Goal: Task Accomplishment & Management: Manage account settings

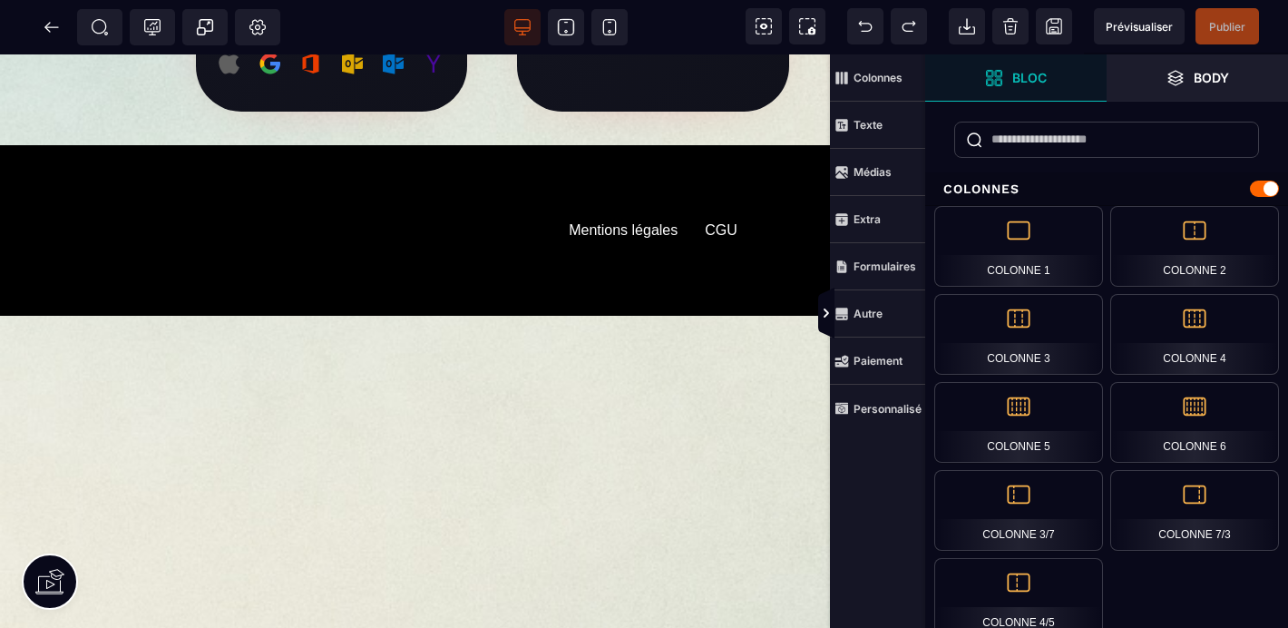
scroll to position [849, 0]
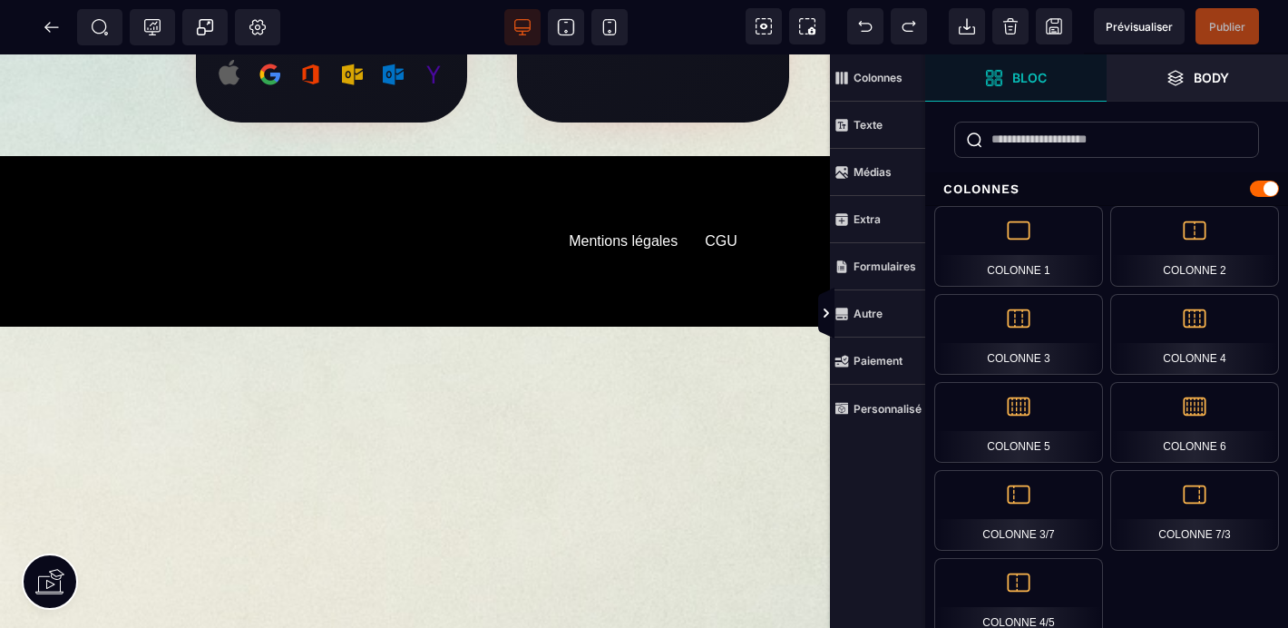
click at [583, 542] on div "Félicitations ! Ton inscription est validée pour la masterclass de [DATE] à 18h…" at bounding box center [882, 87] width 1764 height 1765
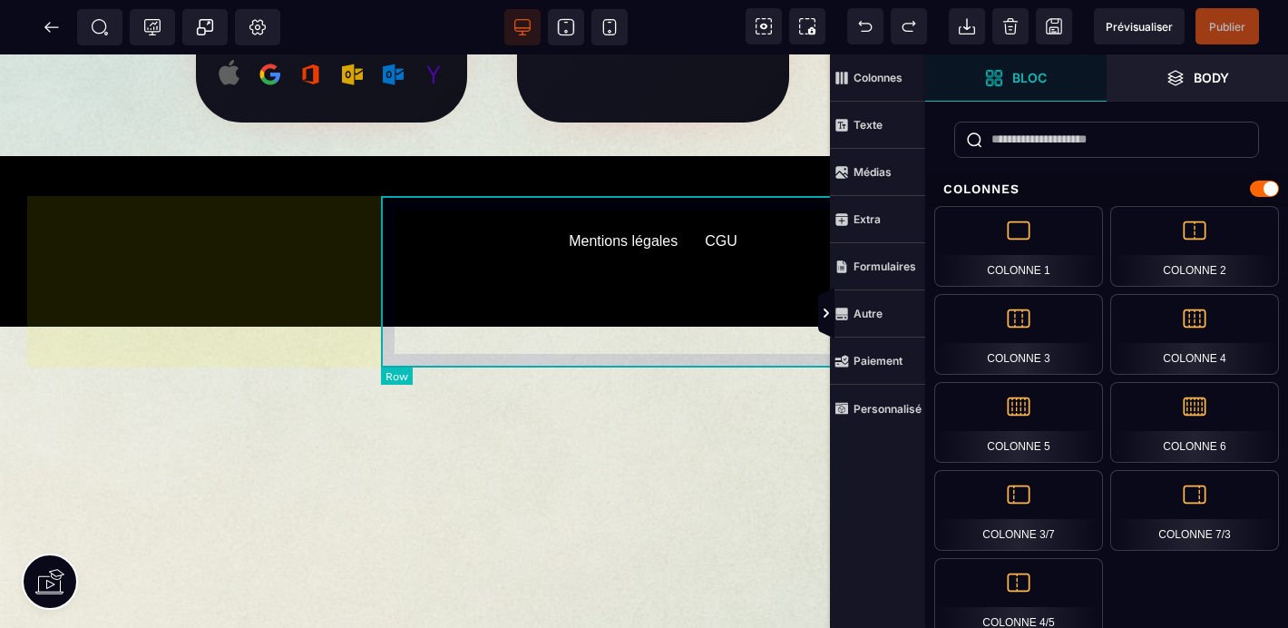
click at [420, 327] on div "Mentions légales CGU" at bounding box center [653, 241] width 544 height 171
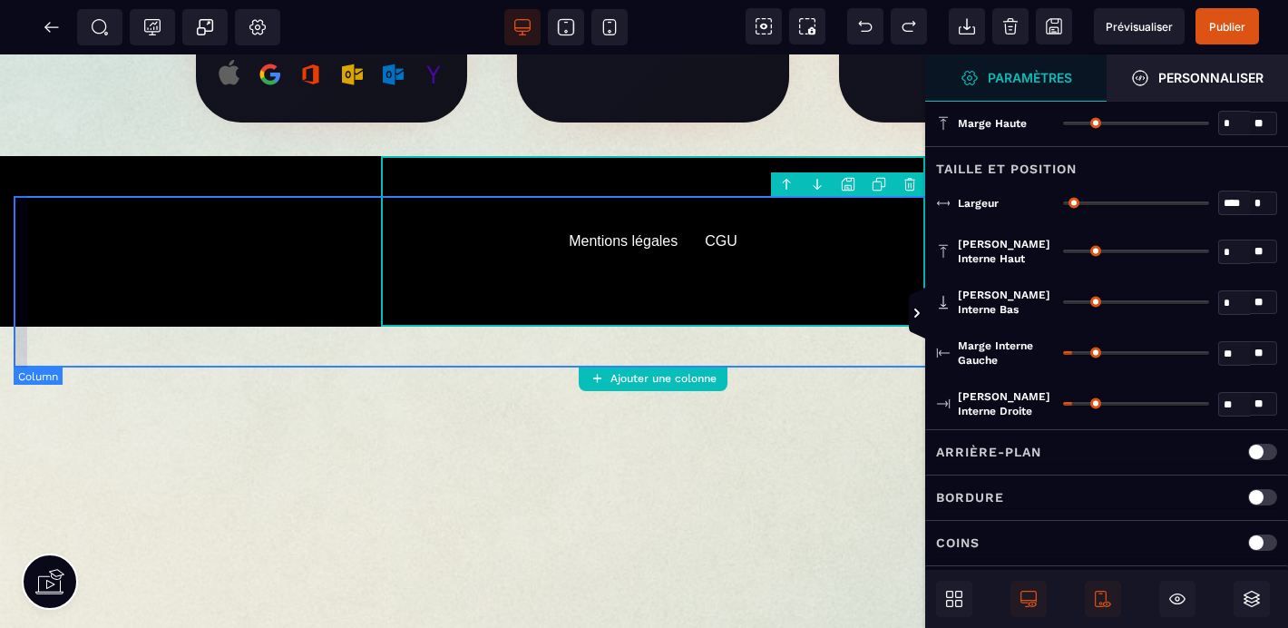
click at [305, 327] on div "Mentions légales CGU" at bounding box center [653, 241] width 1279 height 171
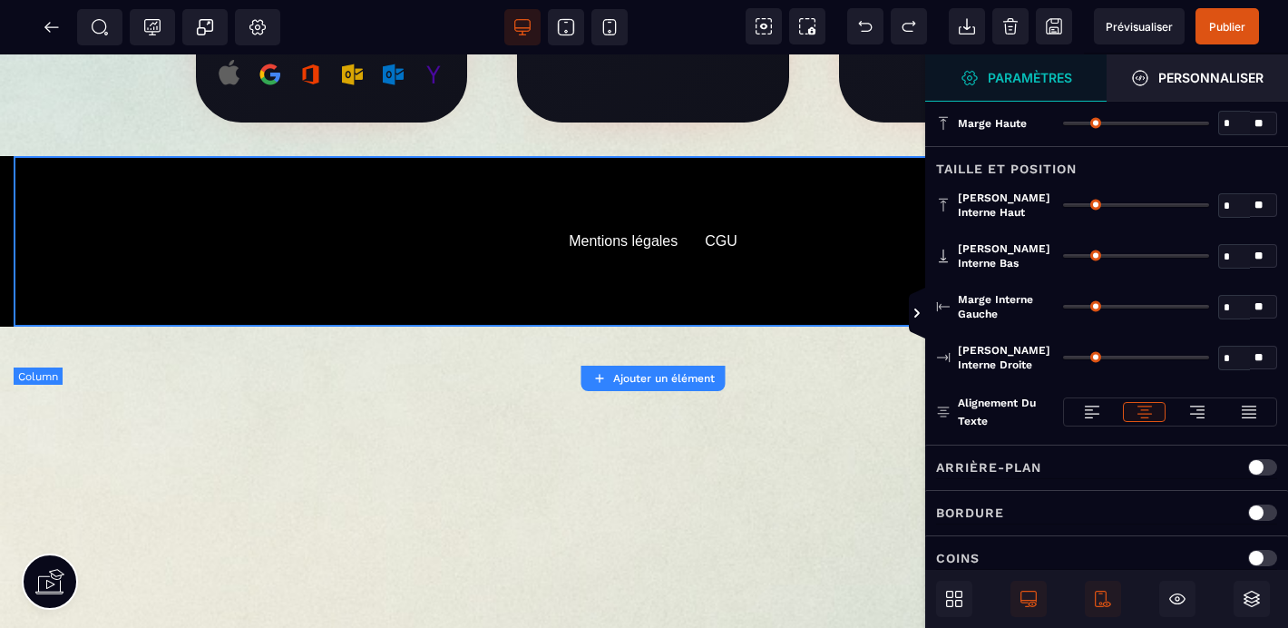
type input "*"
type input "**"
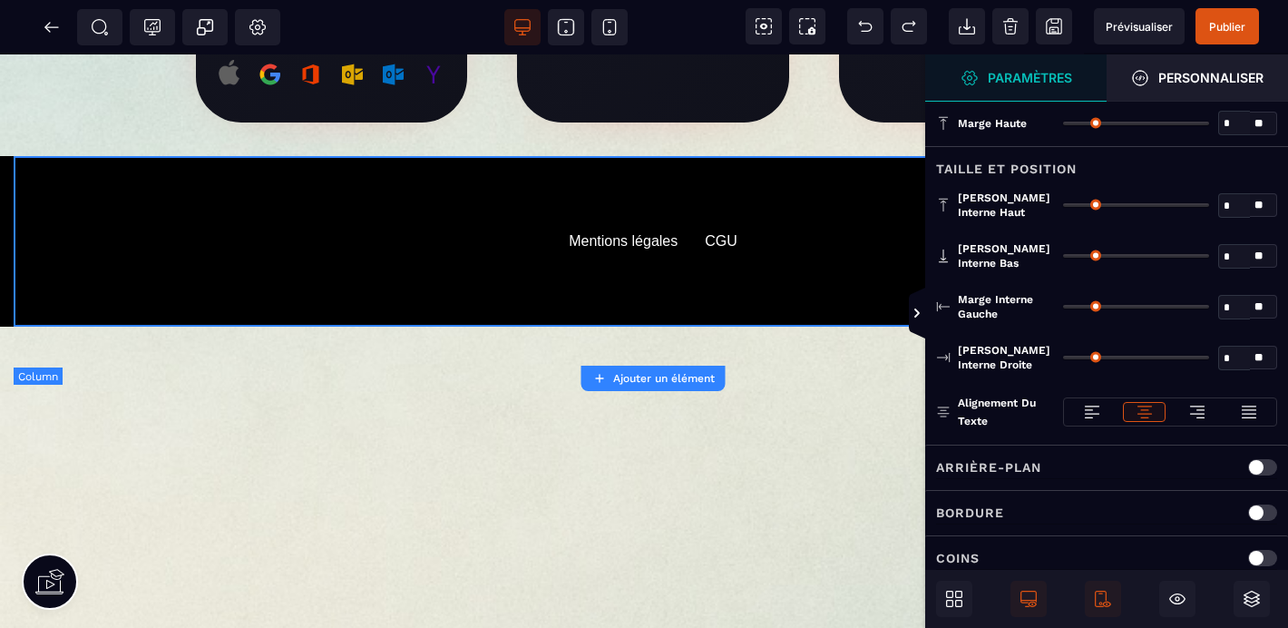
type input "**"
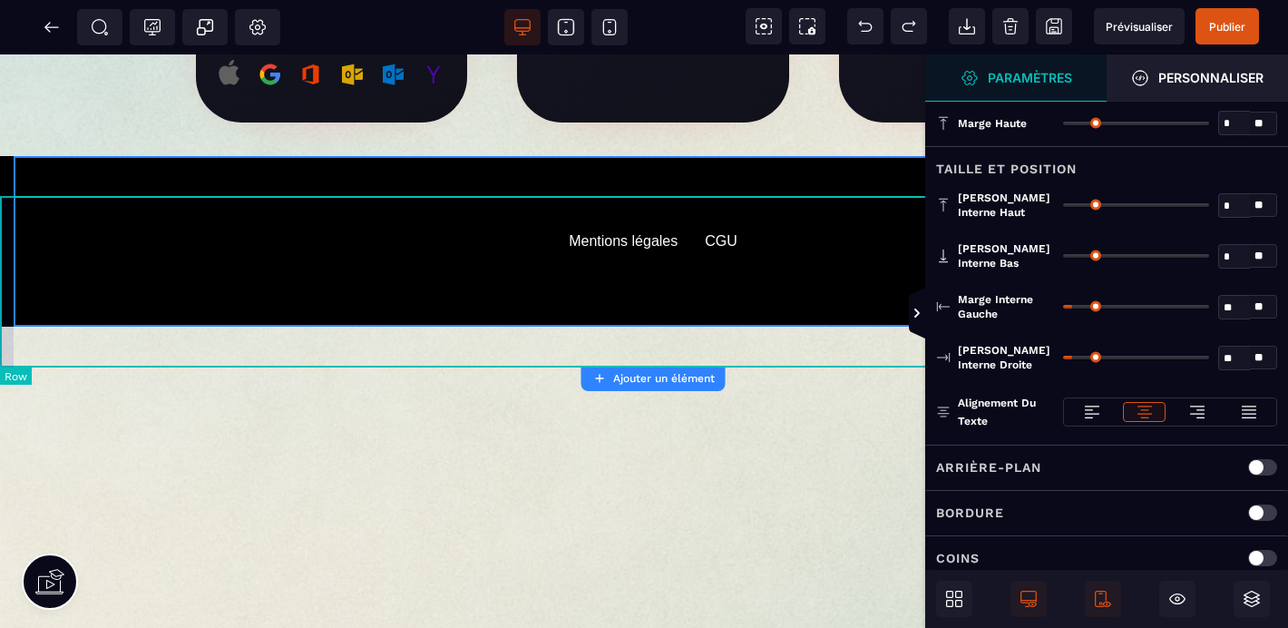
click at [3, 259] on div "Mentions légales CGU" at bounding box center [653, 241] width 1306 height 171
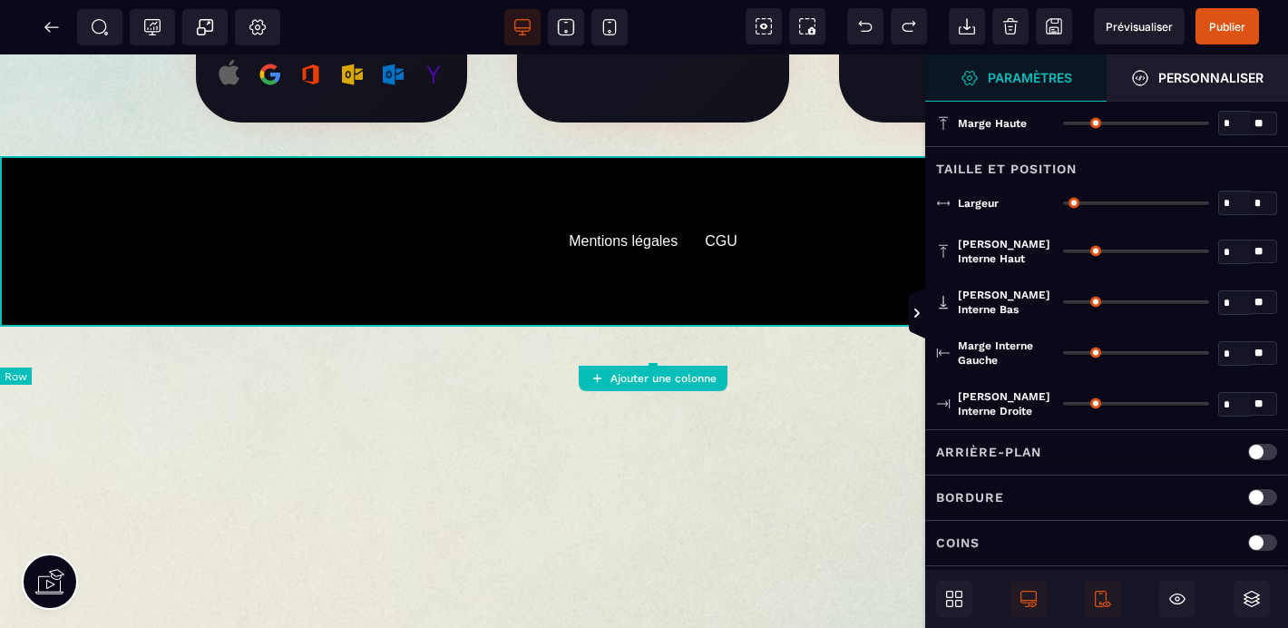
type input "*"
type input "****"
type input "*"
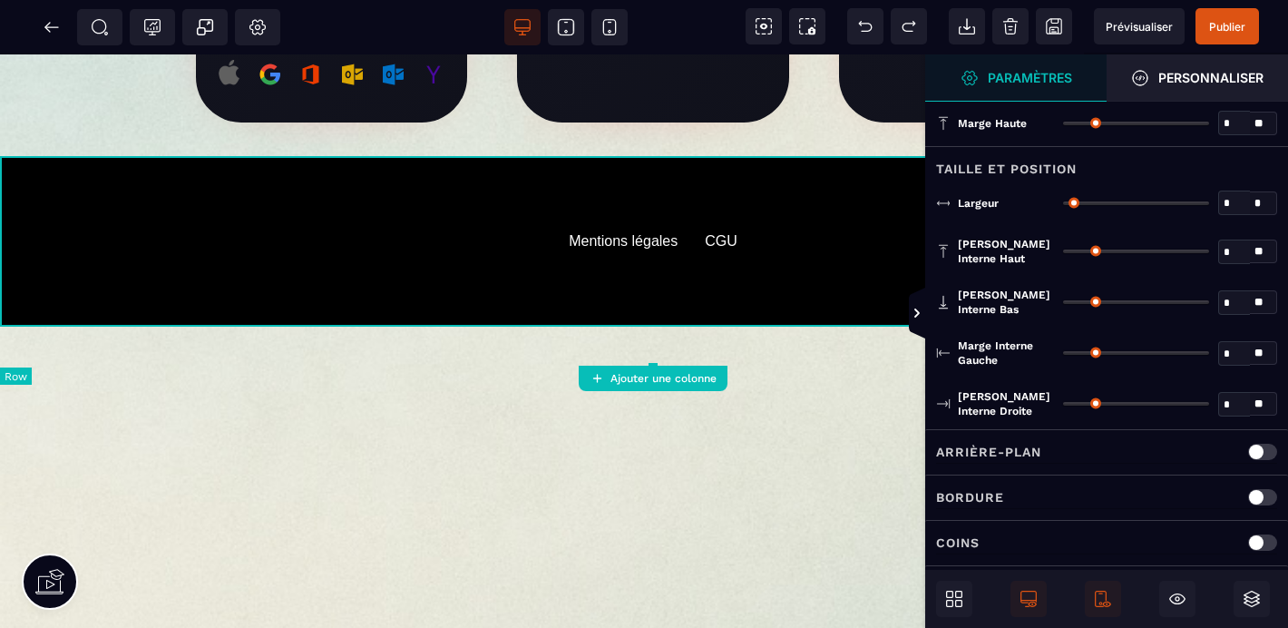
type input "*"
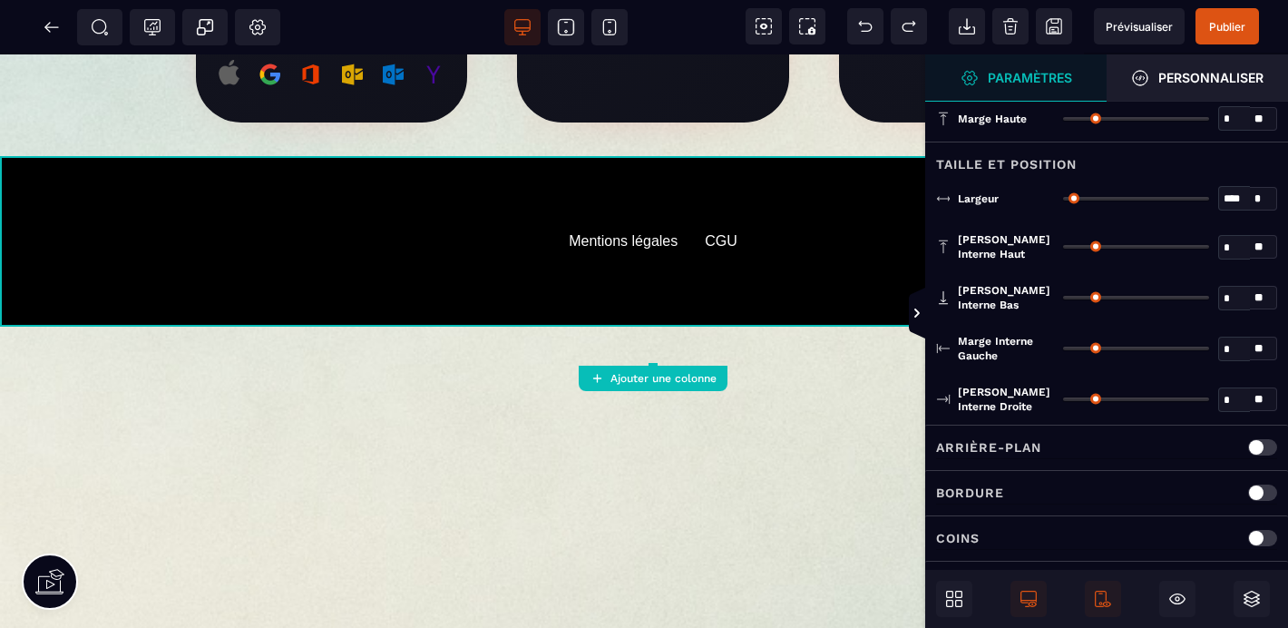
scroll to position [0, 0]
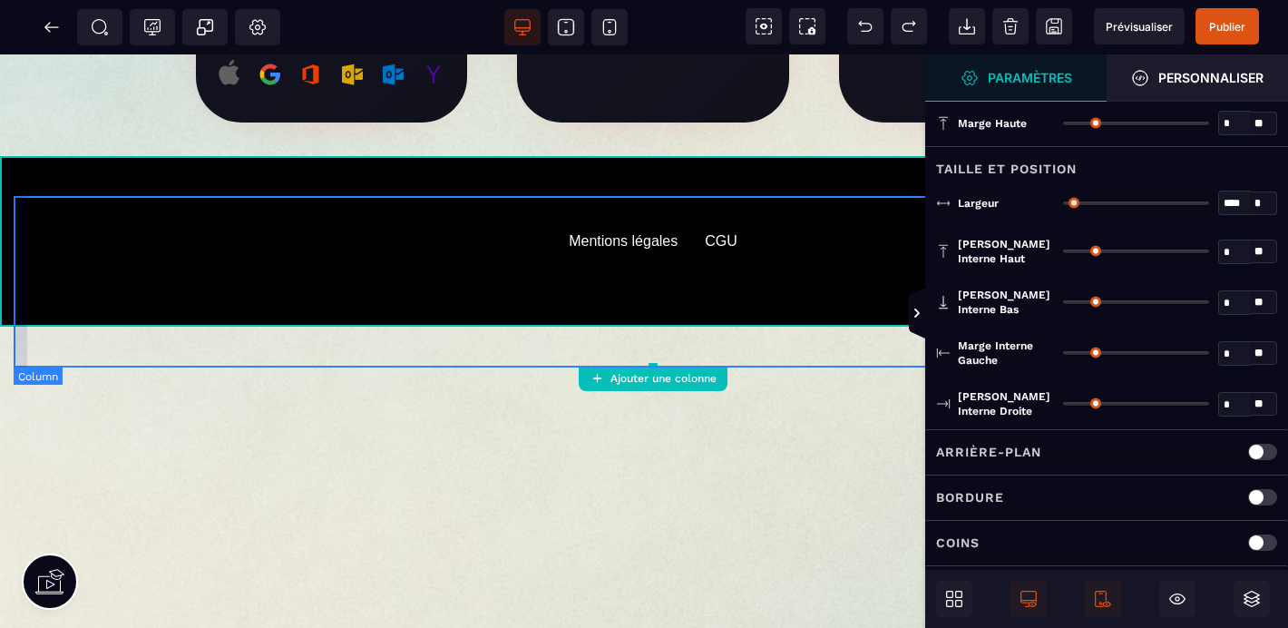
click at [173, 225] on div "Mentions légales CGU" at bounding box center [653, 241] width 1279 height 171
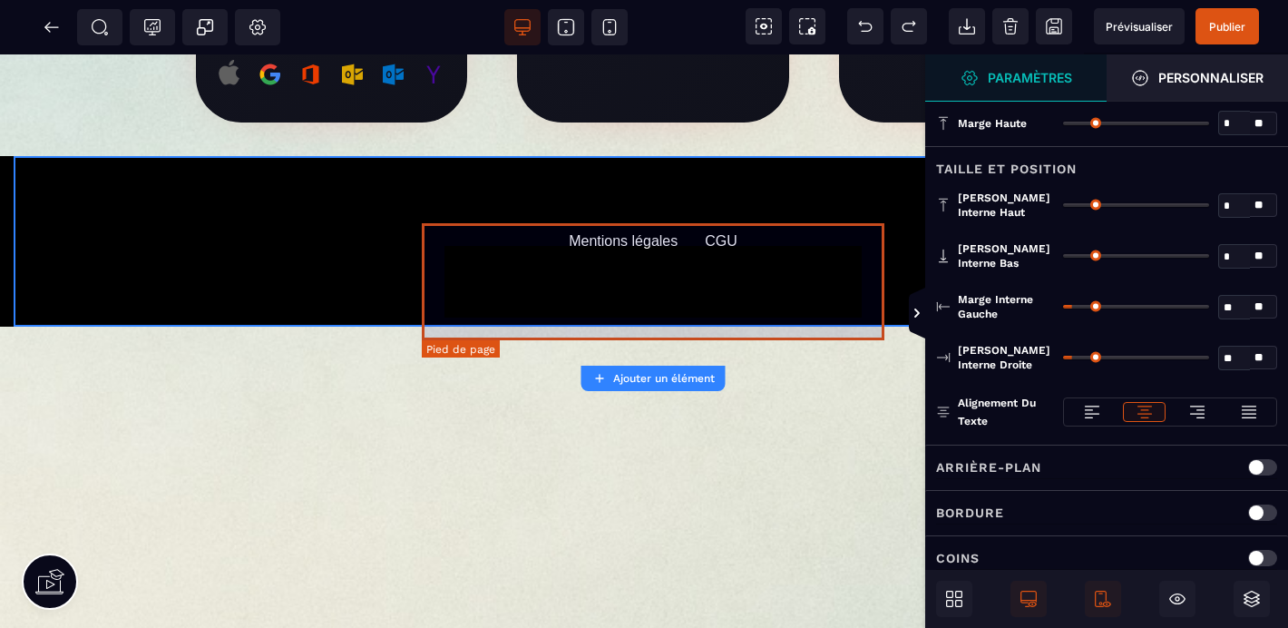
click at [574, 249] on default "Mentions légales" at bounding box center [623, 241] width 109 height 16
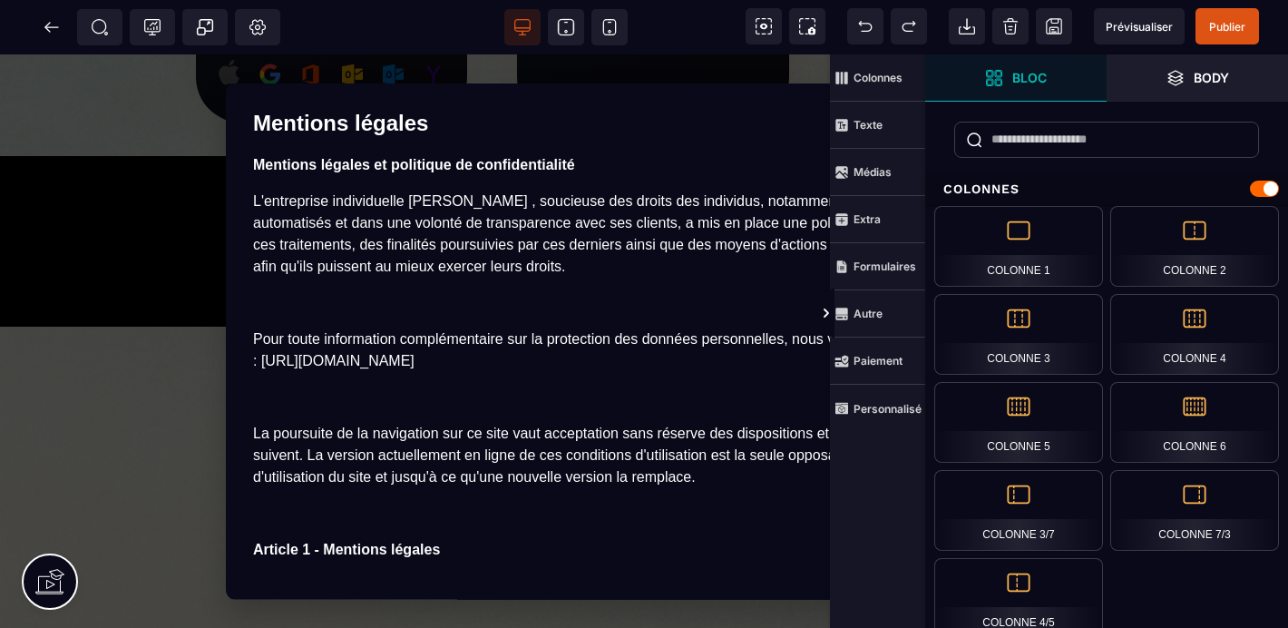
click at [119, 493] on section "Mentions légales × Mentions légales et politique de confidentialité L'entrepris…" at bounding box center [644, 340] width 1288 height 573
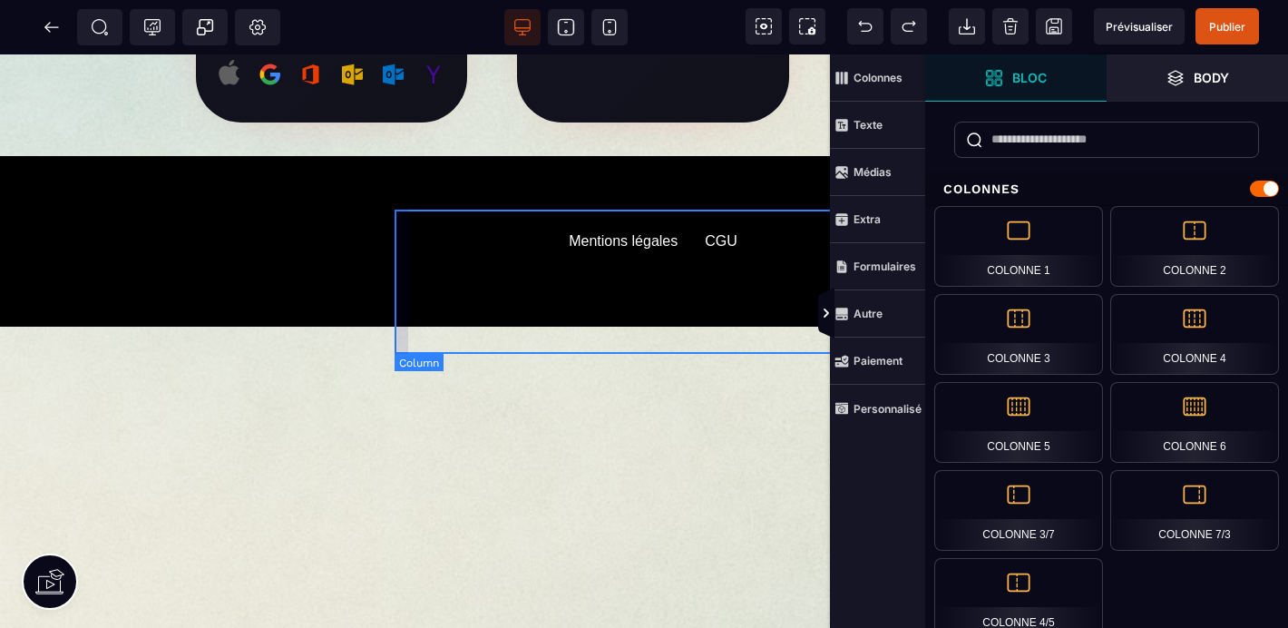
click at [734, 210] on div "Mentions légales CGU" at bounding box center [653, 241] width 490 height 143
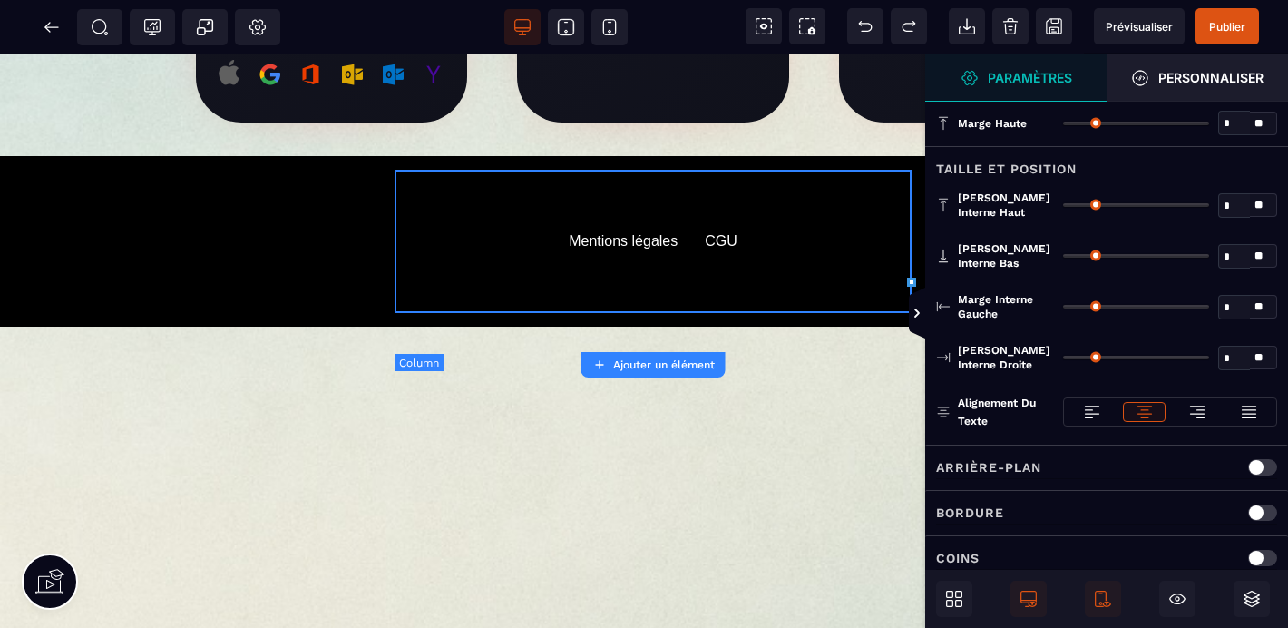
type input "*"
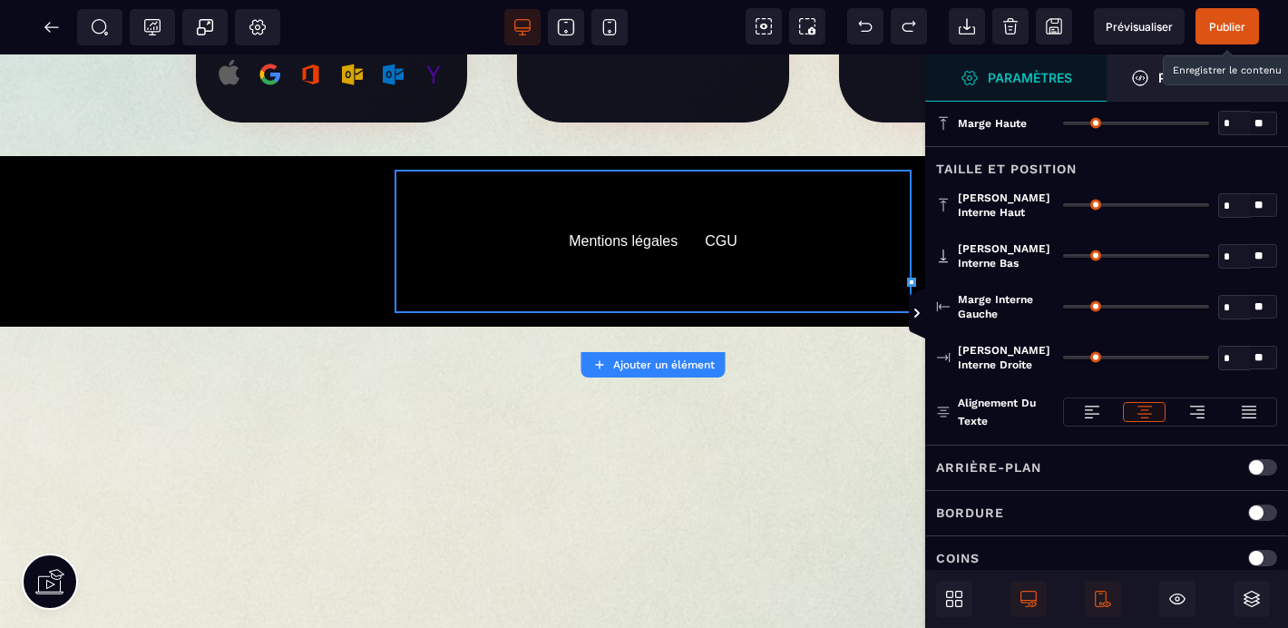
click at [1226, 29] on span "Publier" at bounding box center [1227, 27] width 36 height 14
